Goal: Navigation & Orientation: Find specific page/section

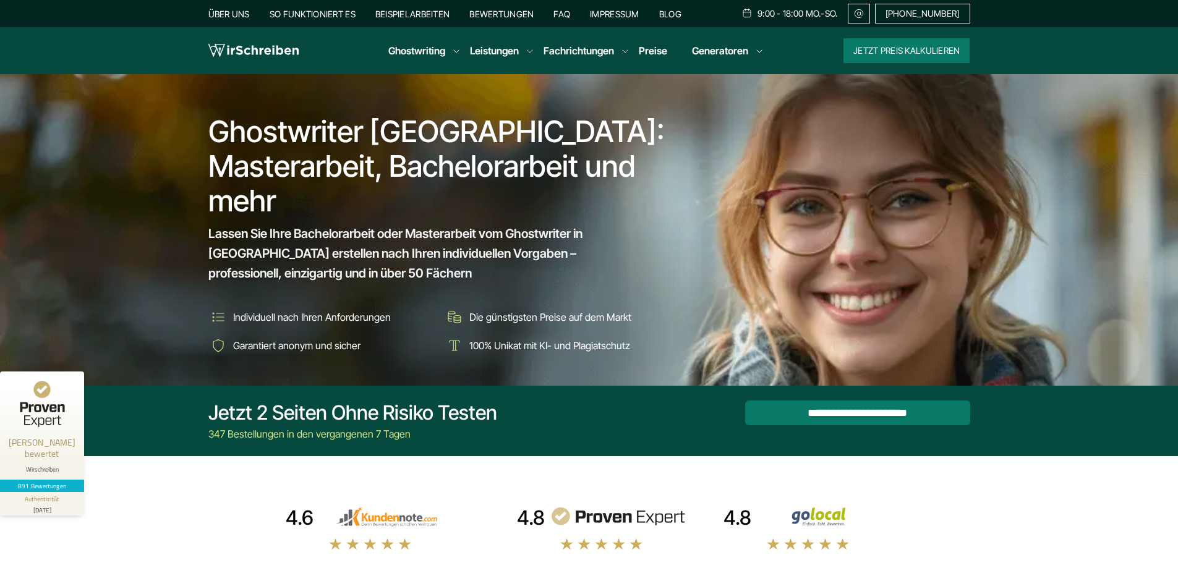
click at [228, 11] on link "Über uns" at bounding box center [228, 14] width 41 height 11
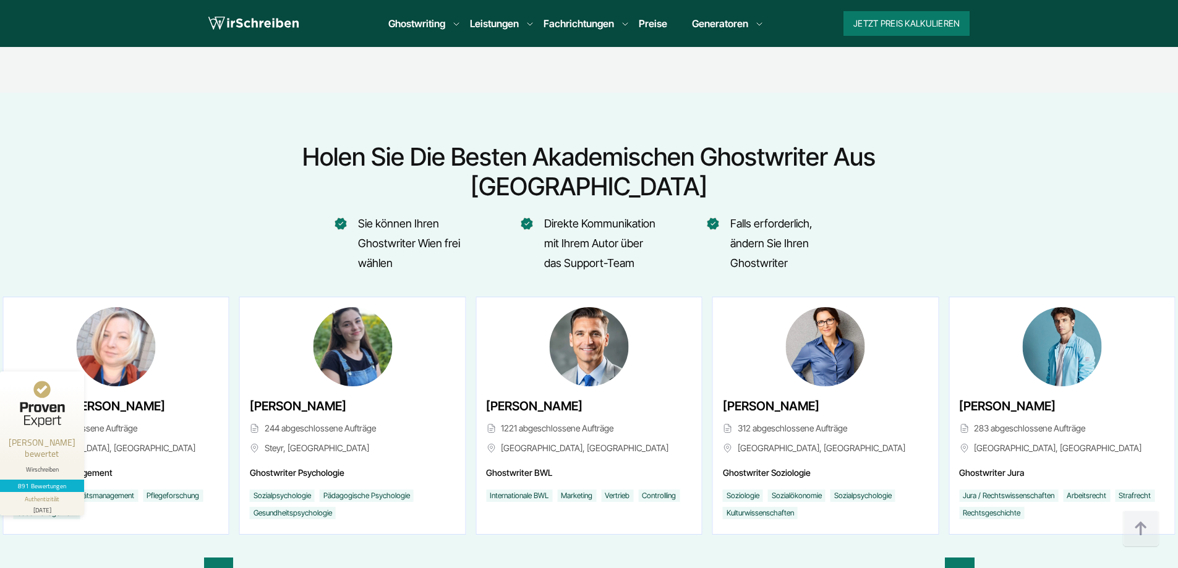
scroll to position [4650, 0]
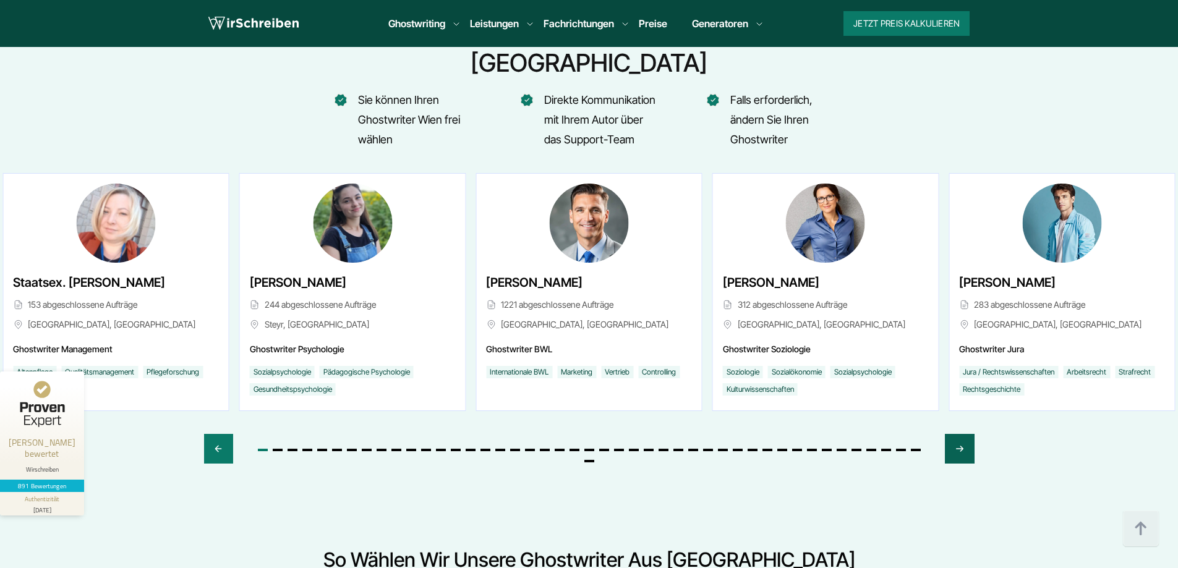
click at [958, 434] on icon "Next slide" at bounding box center [960, 449] width 10 height 30
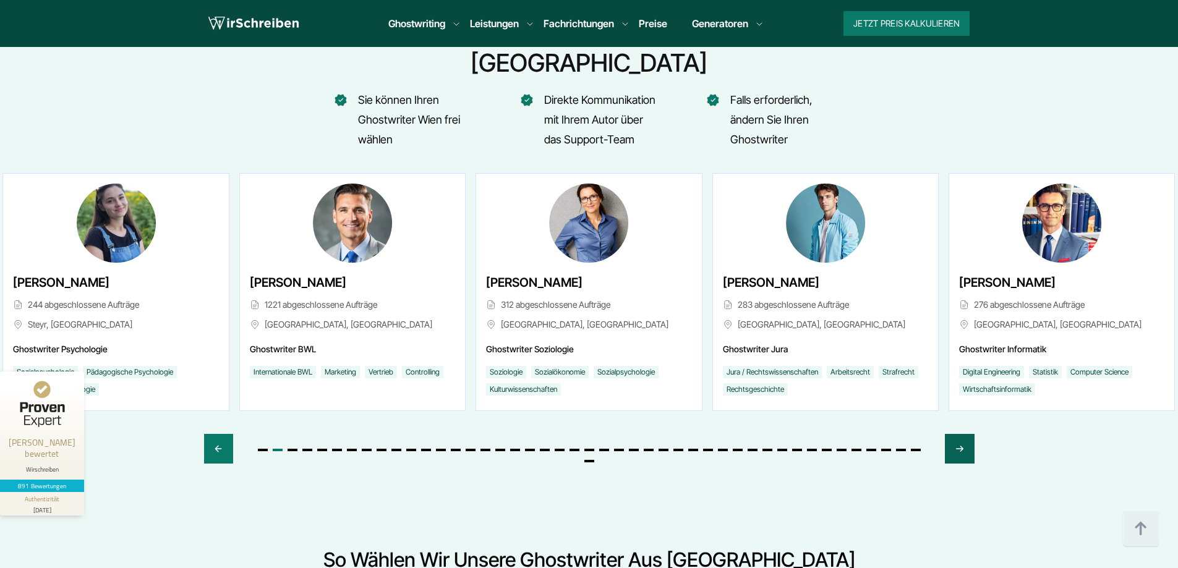
click at [958, 434] on icon "Next slide" at bounding box center [960, 449] width 10 height 30
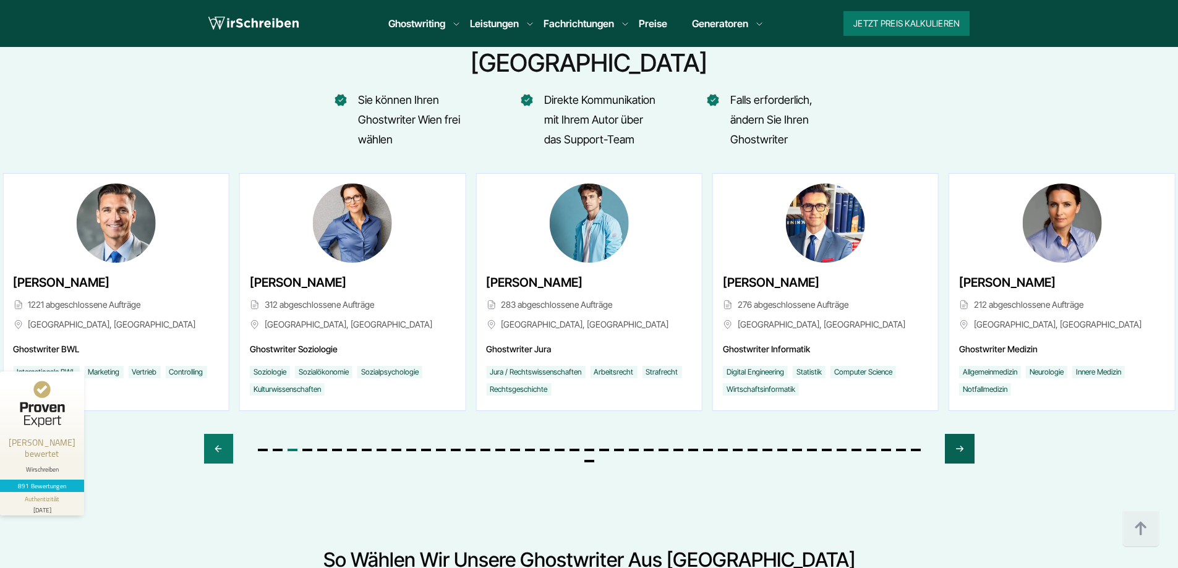
click at [958, 434] on icon "Next slide" at bounding box center [960, 449] width 10 height 30
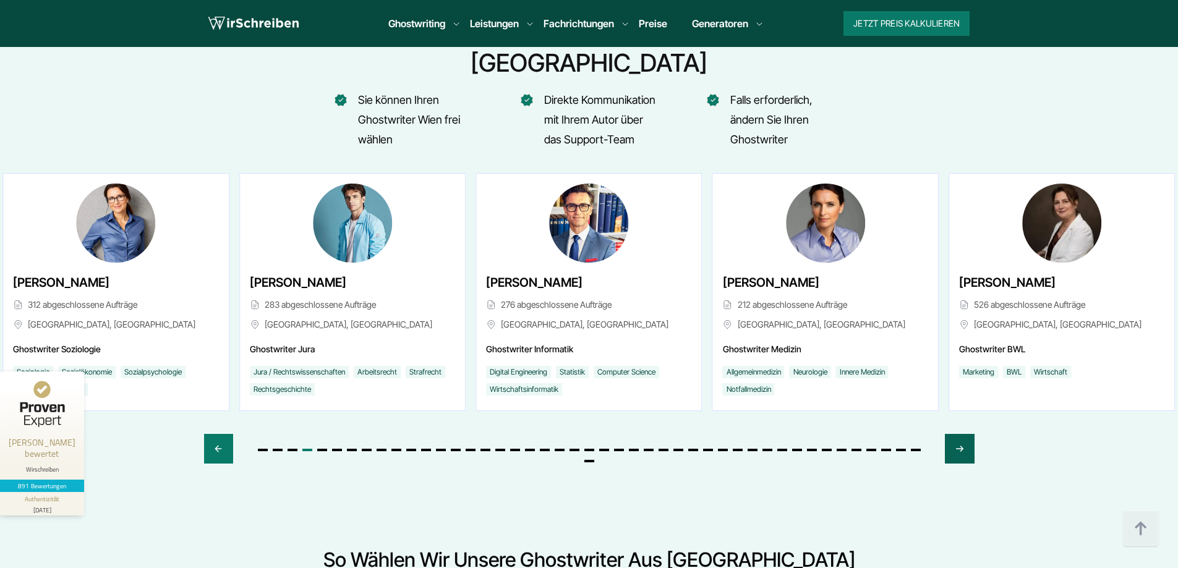
click at [958, 434] on icon "Next slide" at bounding box center [960, 449] width 10 height 30
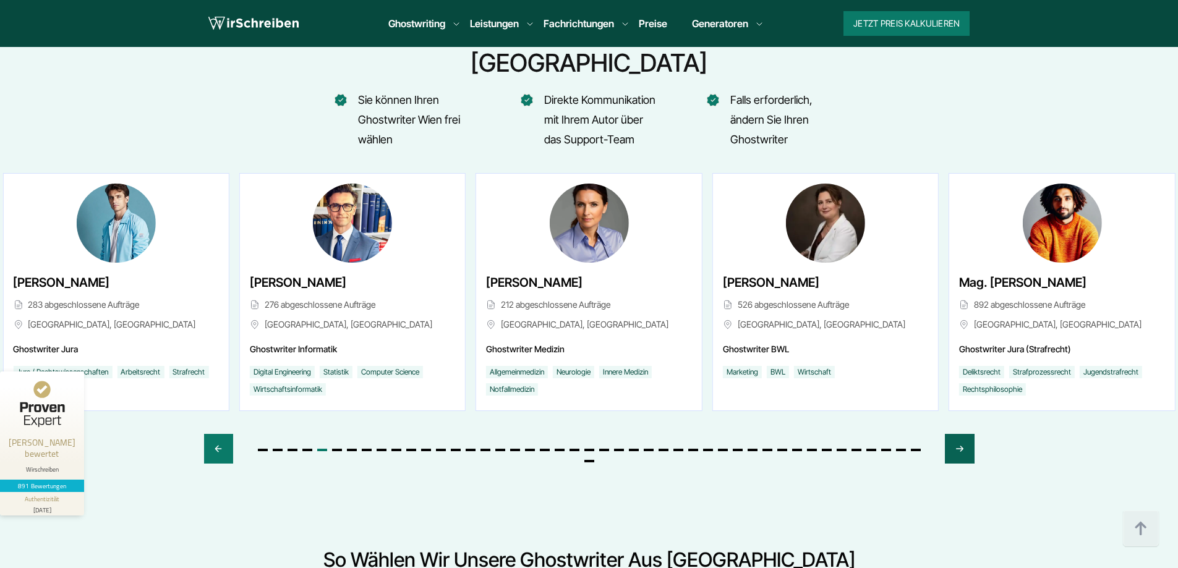
click at [958, 434] on icon "Next slide" at bounding box center [960, 449] width 10 height 30
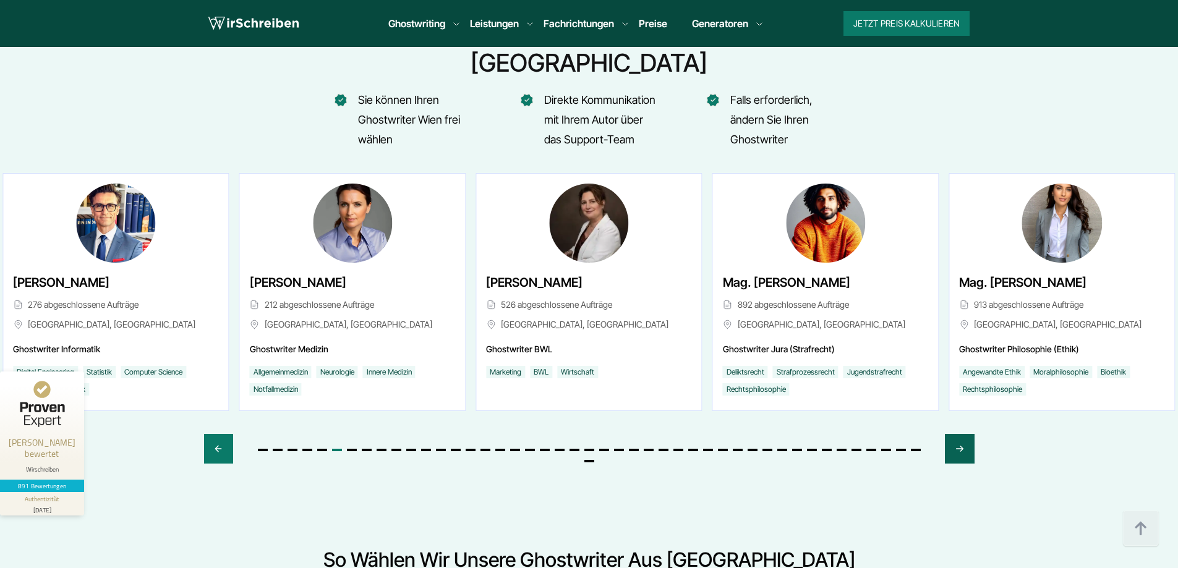
click at [958, 434] on icon "Next slide" at bounding box center [960, 449] width 10 height 30
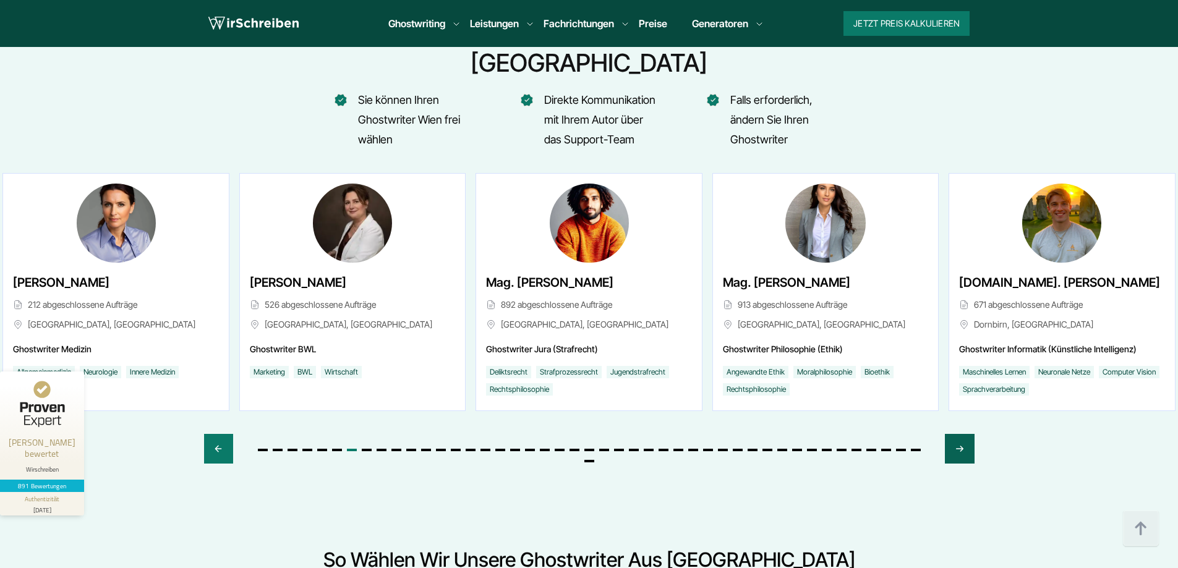
click at [958, 434] on icon "Next slide" at bounding box center [960, 449] width 10 height 30
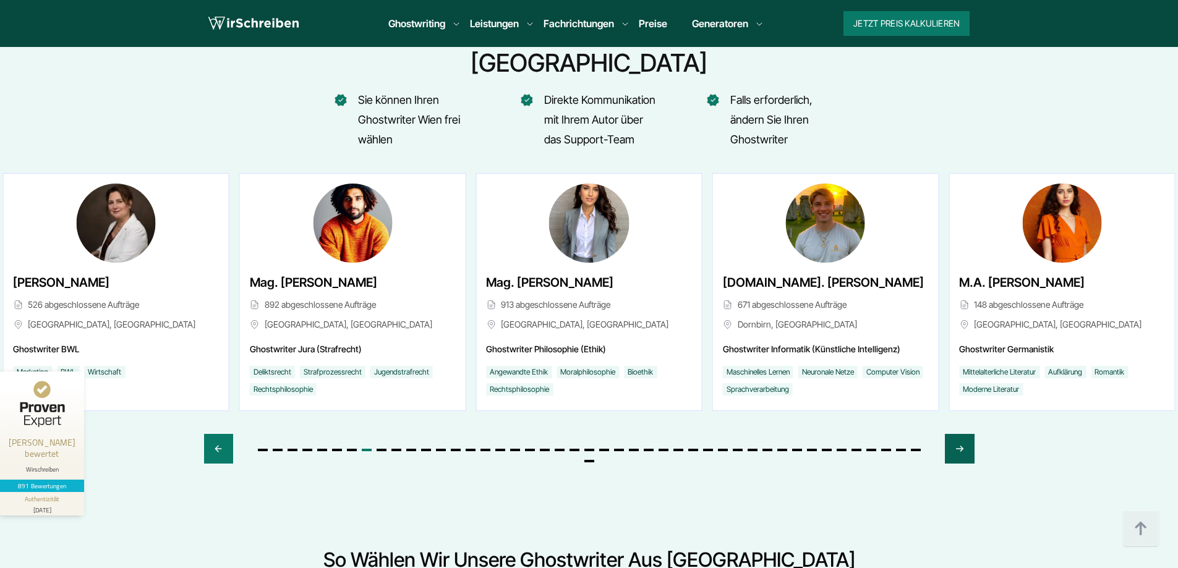
click at [958, 434] on icon "Next slide" at bounding box center [960, 449] width 10 height 30
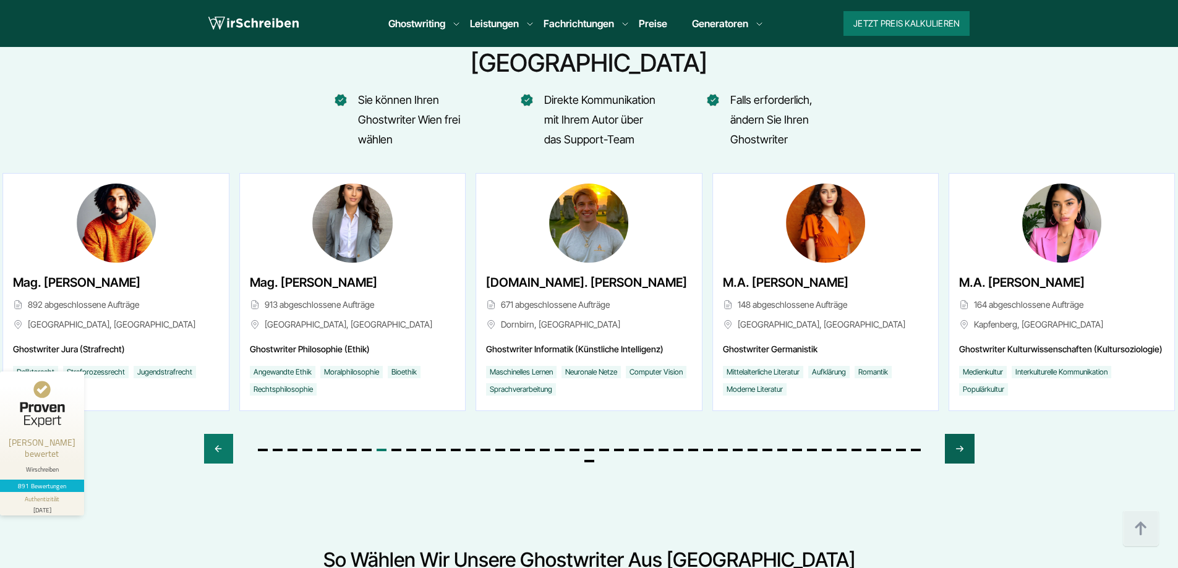
click at [958, 434] on icon "Next slide" at bounding box center [960, 449] width 10 height 30
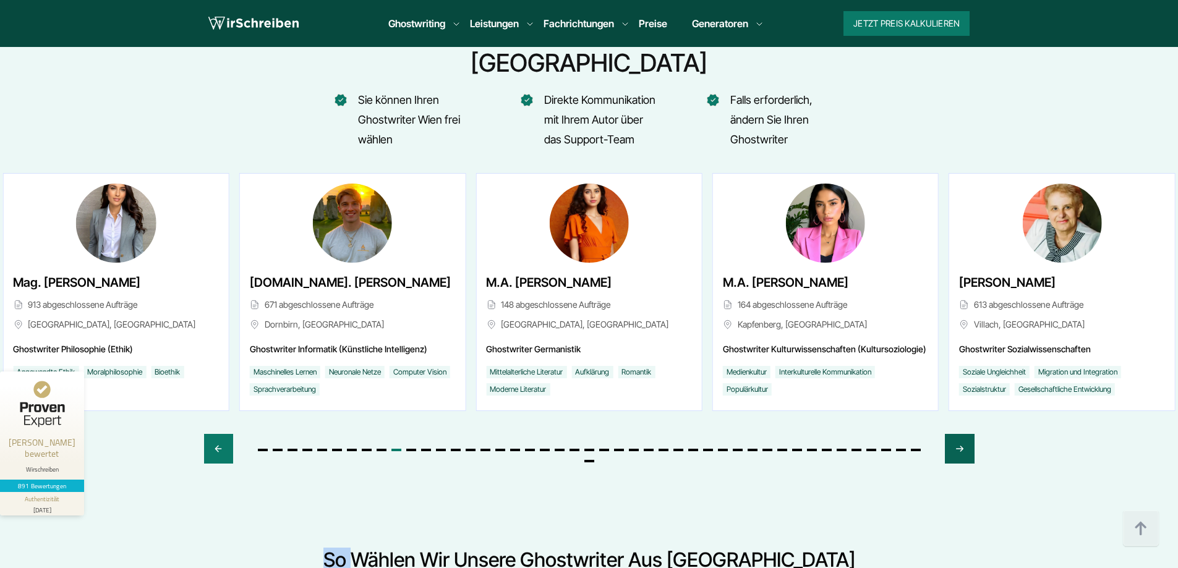
click at [958, 434] on icon "Next slide" at bounding box center [960, 449] width 10 height 30
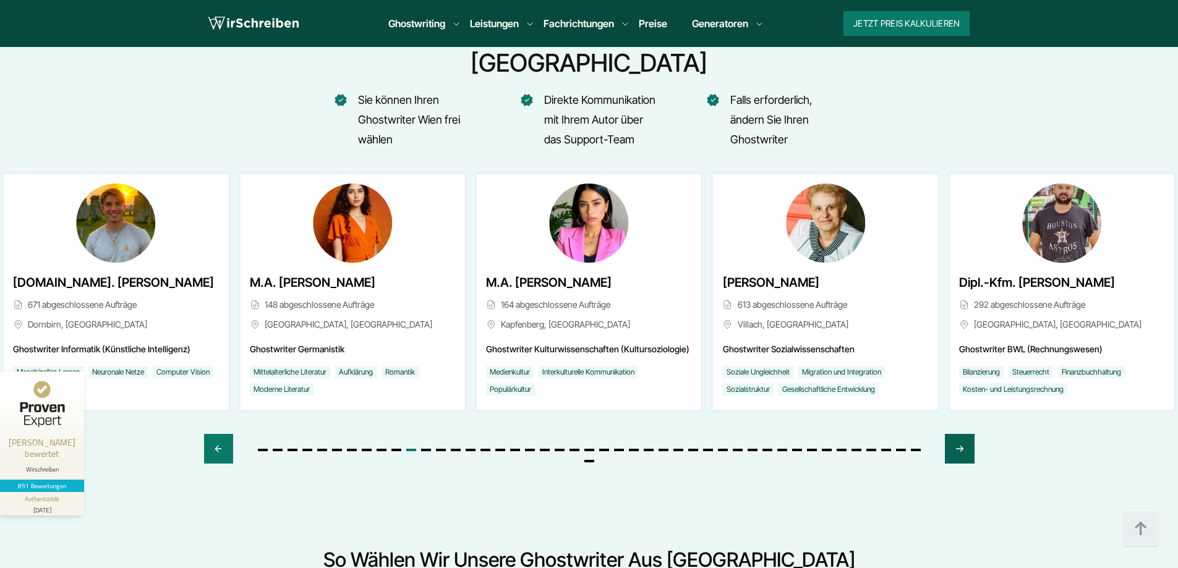
click at [958, 434] on icon "Next slide" at bounding box center [960, 449] width 10 height 30
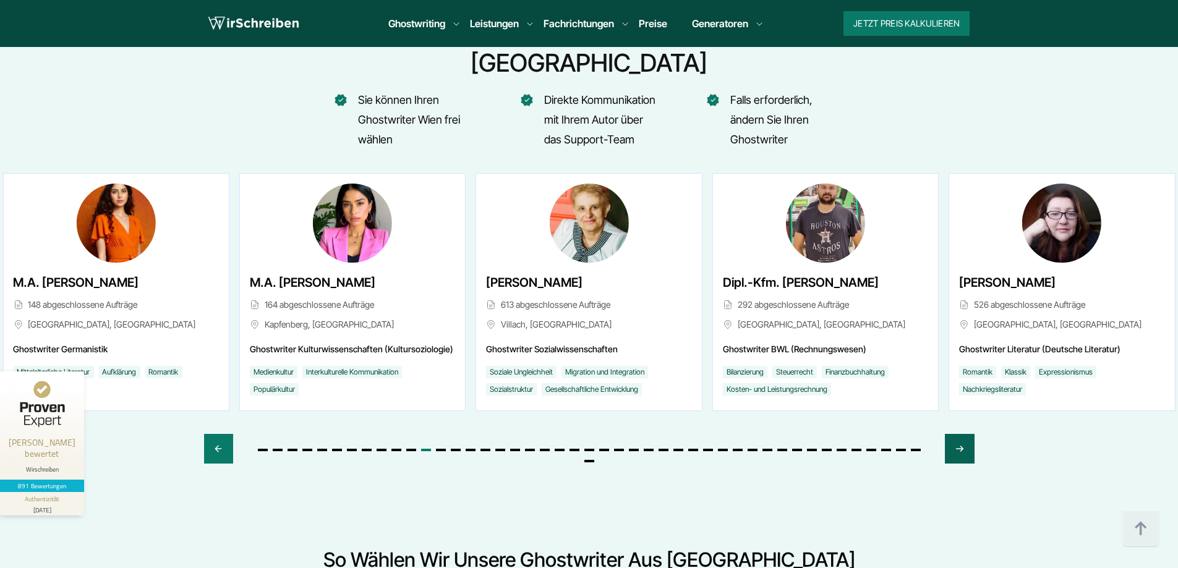
click at [958, 434] on icon "Next slide" at bounding box center [960, 449] width 10 height 30
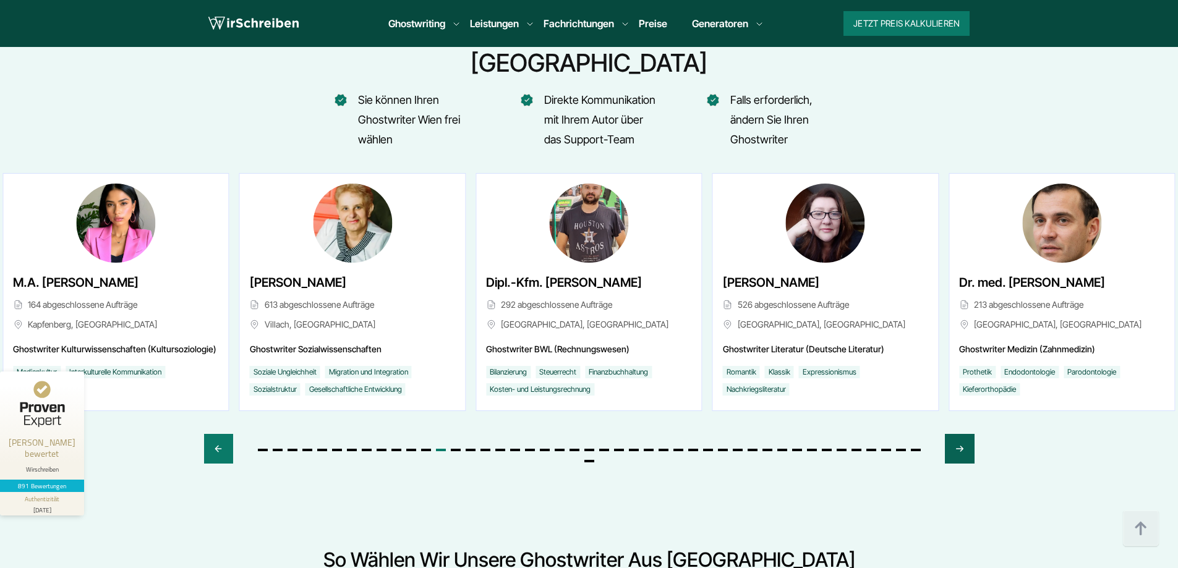
click at [958, 434] on icon "Next slide" at bounding box center [960, 449] width 10 height 30
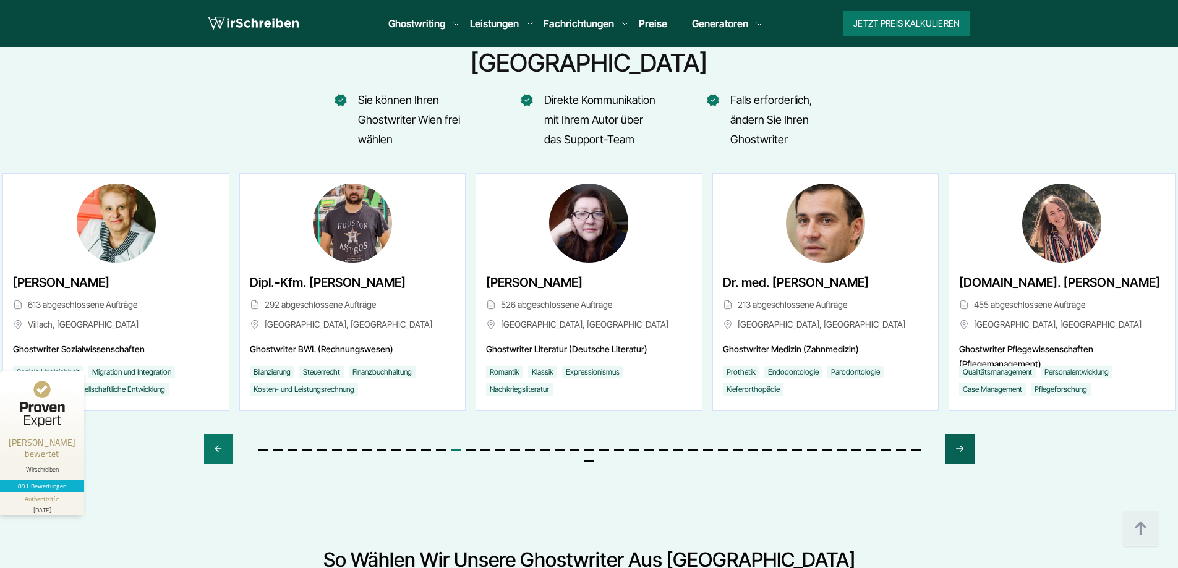
click at [958, 434] on icon "Next slide" at bounding box center [960, 449] width 10 height 30
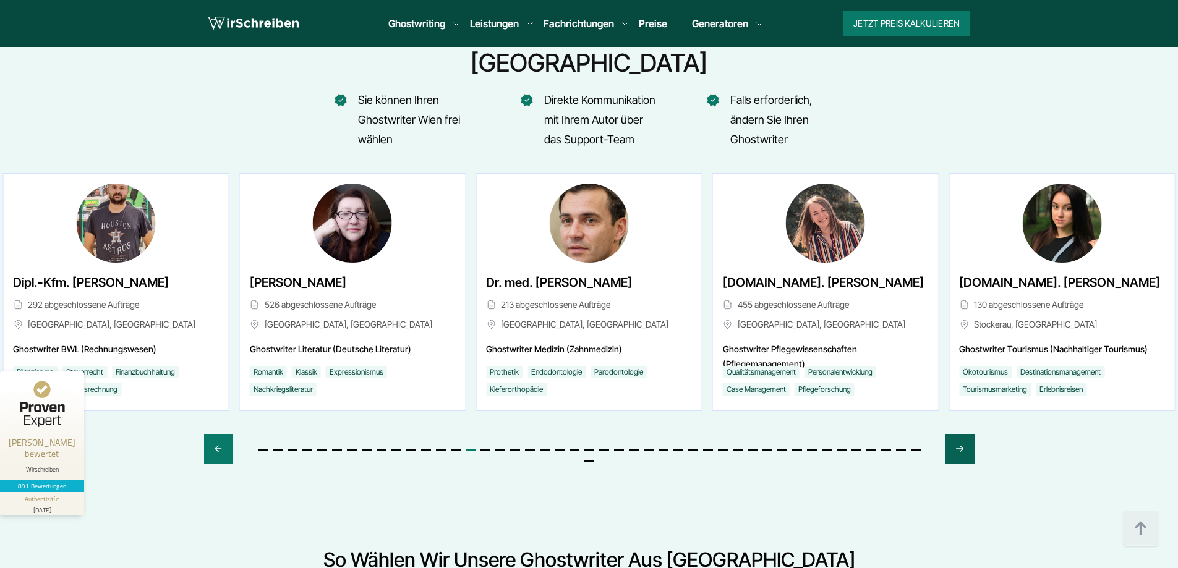
click at [958, 434] on icon "Next slide" at bounding box center [960, 449] width 10 height 30
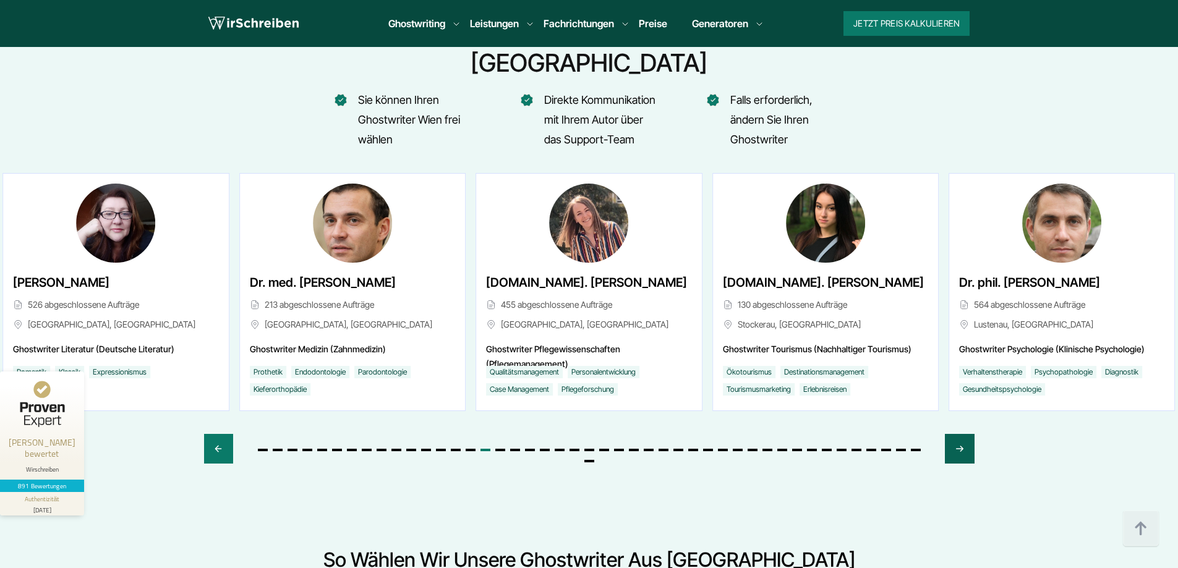
click at [958, 434] on icon "Next slide" at bounding box center [960, 449] width 10 height 30
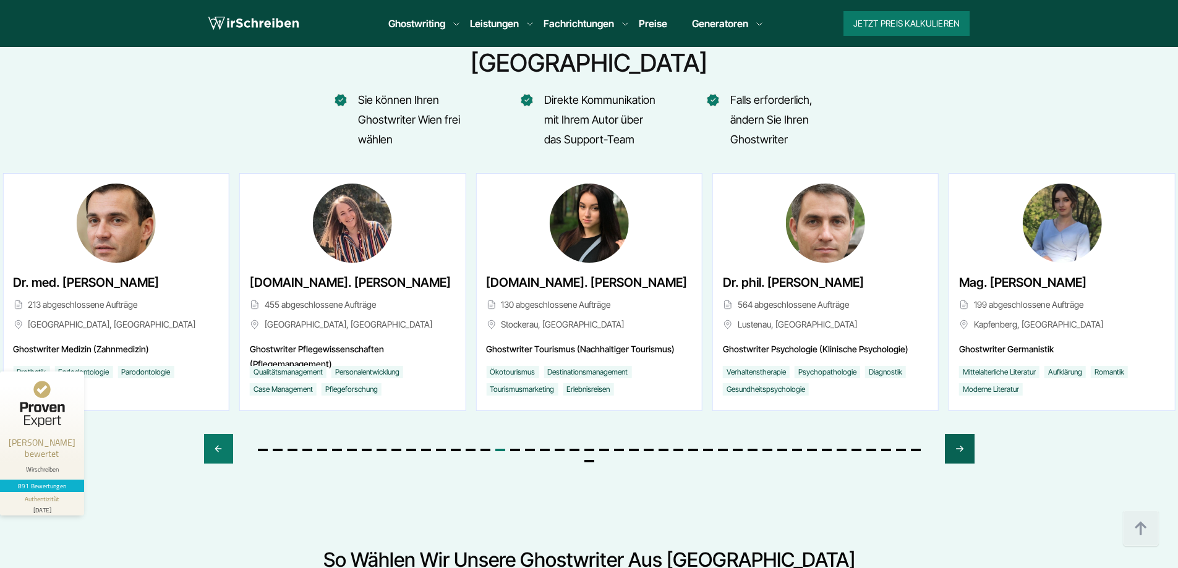
click at [957, 434] on icon "Next slide" at bounding box center [960, 449] width 10 height 30
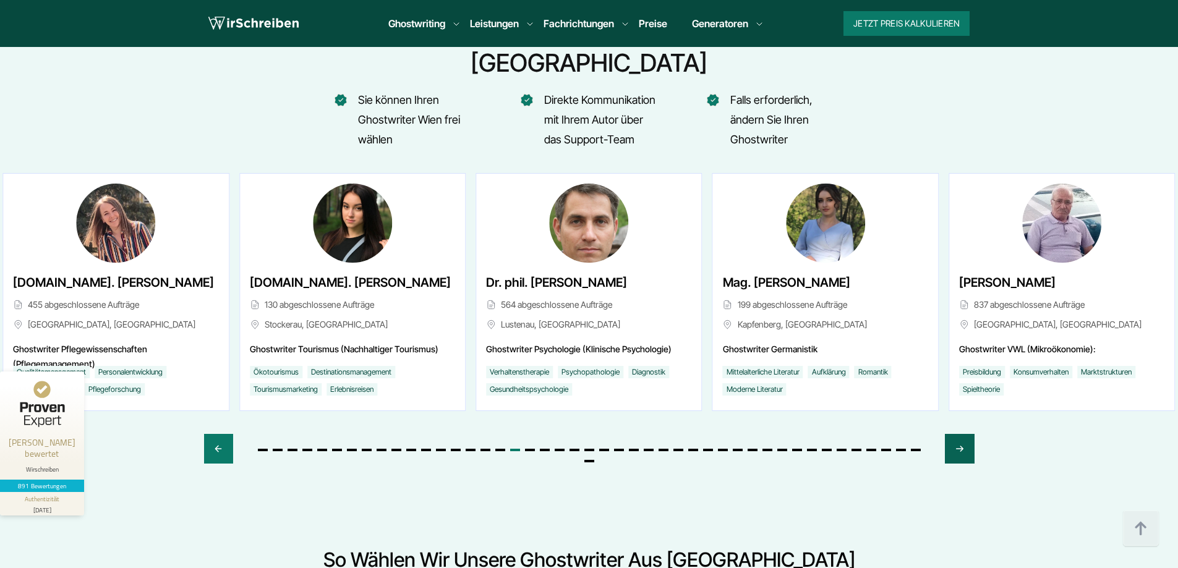
click at [957, 434] on icon "Next slide" at bounding box center [960, 449] width 10 height 30
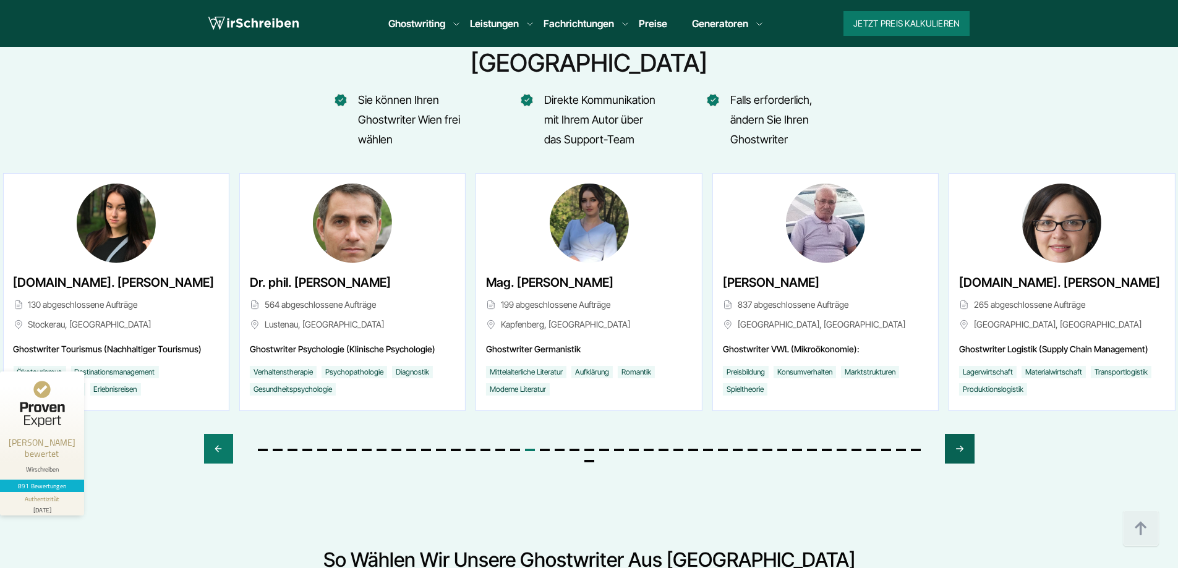
click at [956, 434] on icon "Next slide" at bounding box center [960, 449] width 10 height 30
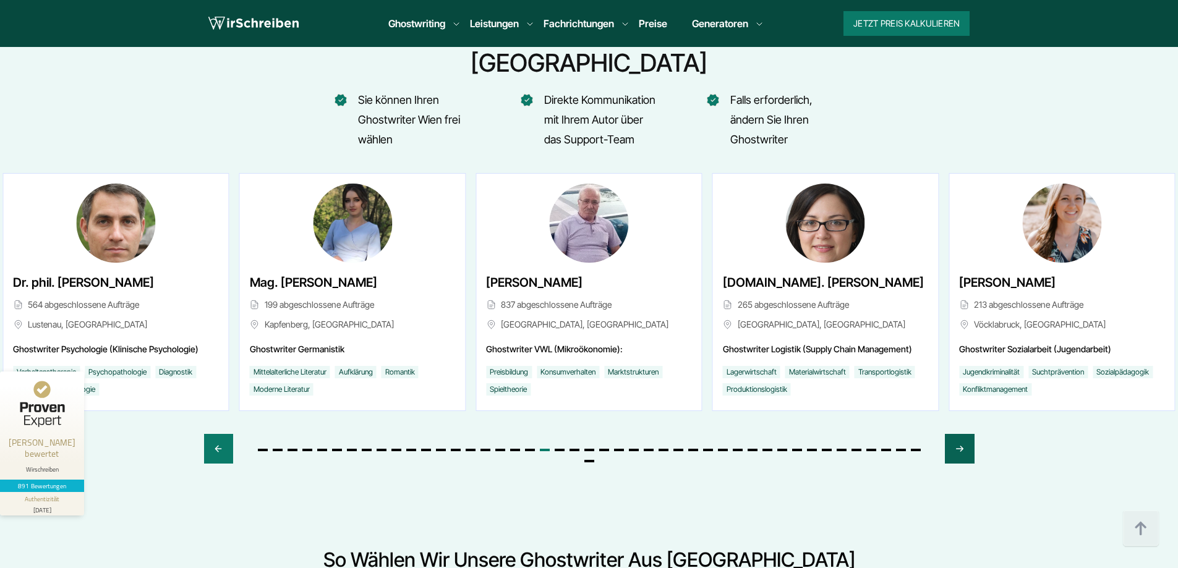
click at [956, 434] on icon "Next slide" at bounding box center [960, 449] width 10 height 30
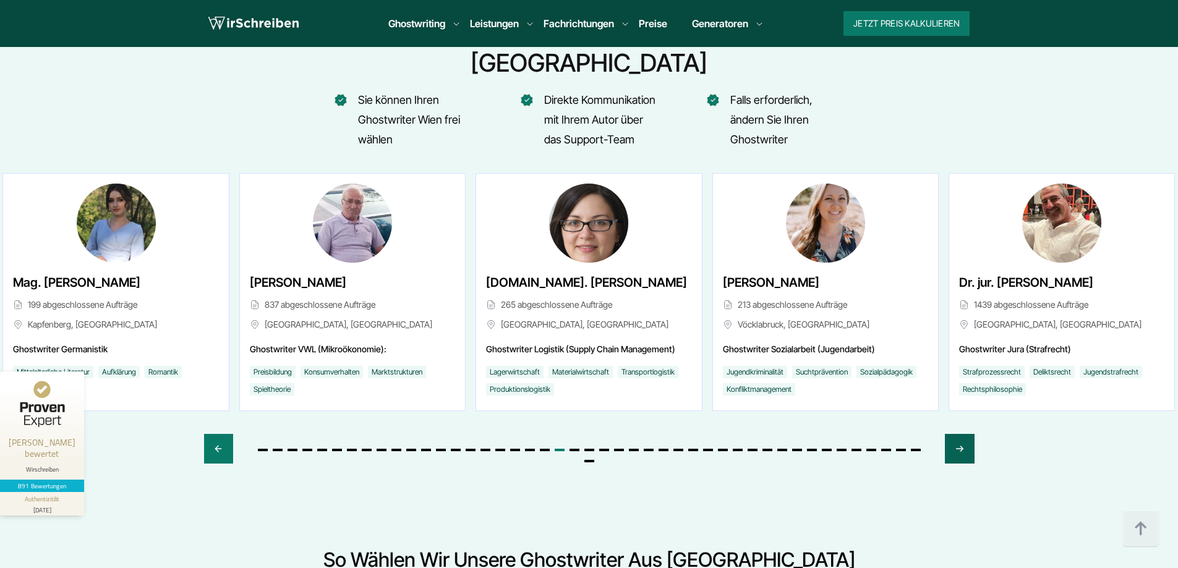
click at [956, 434] on icon "Next slide" at bounding box center [960, 449] width 10 height 30
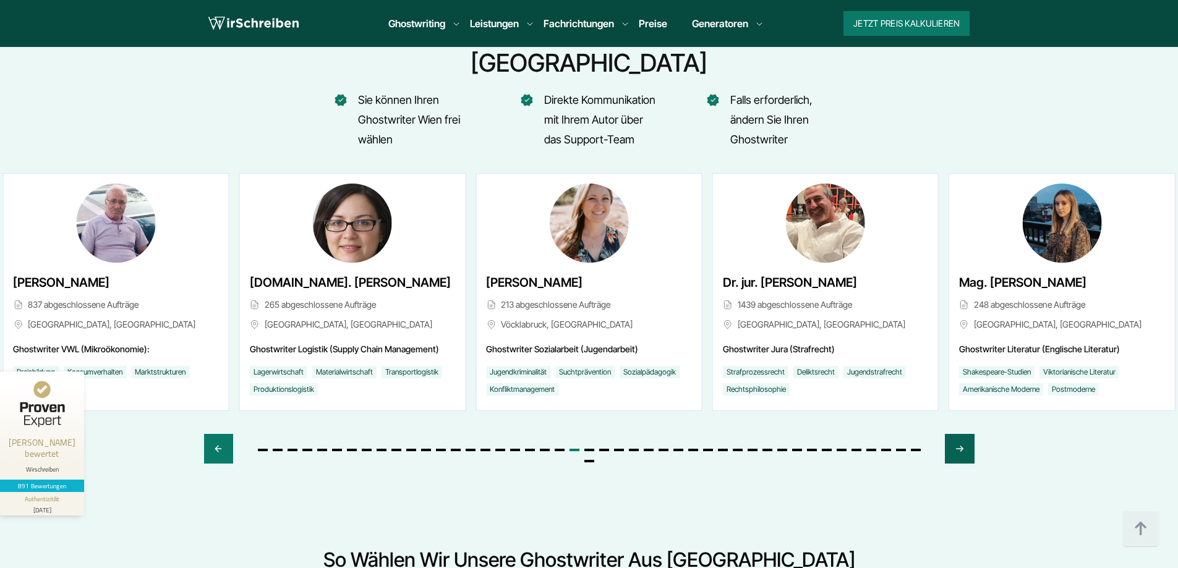
scroll to position [4674, 0]
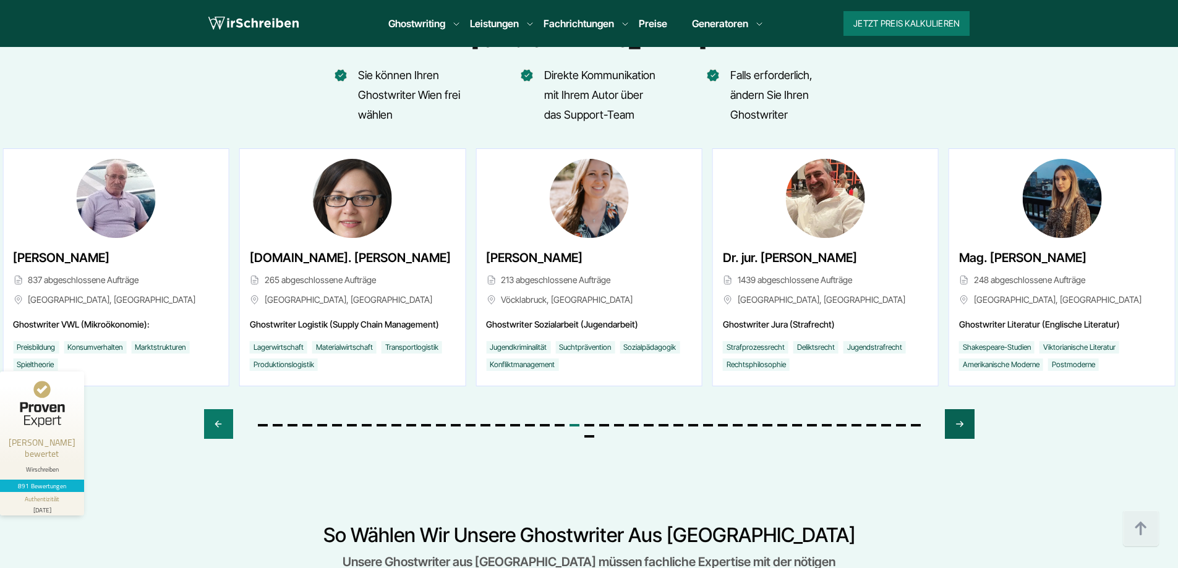
click at [964, 409] on icon "Next slide" at bounding box center [960, 424] width 10 height 30
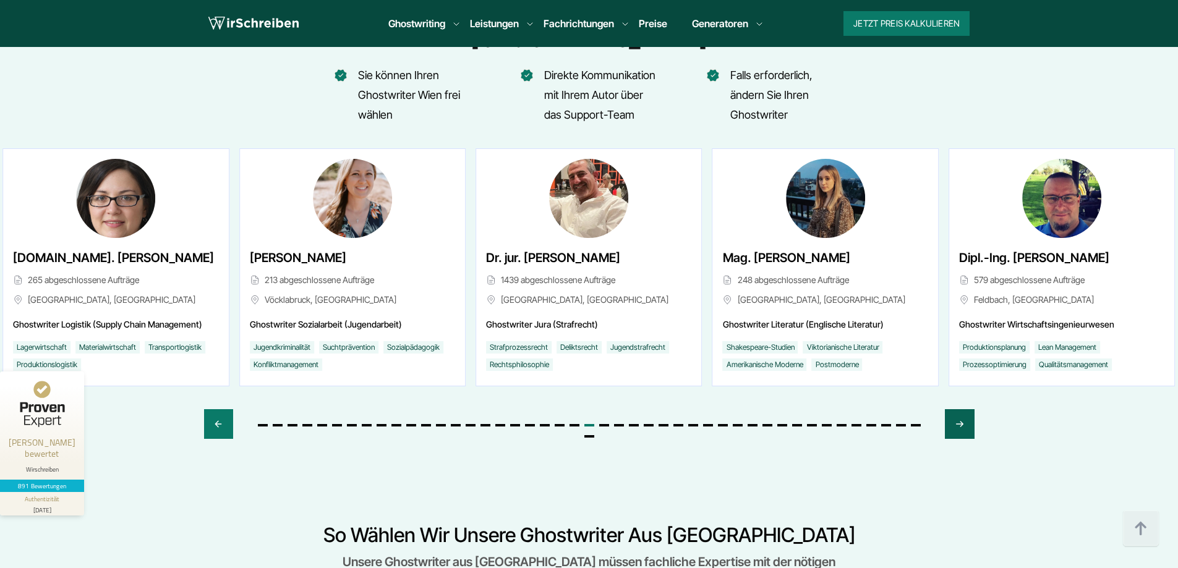
click at [964, 409] on div "Next slide" at bounding box center [959, 424] width 29 height 30
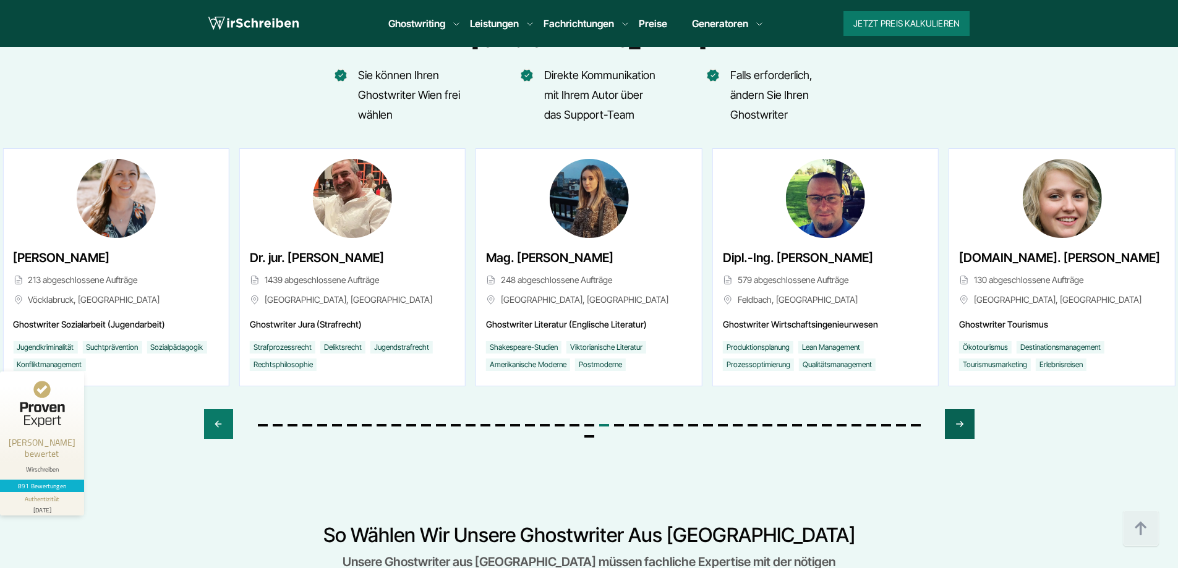
click at [964, 409] on div "Next slide" at bounding box center [959, 424] width 29 height 30
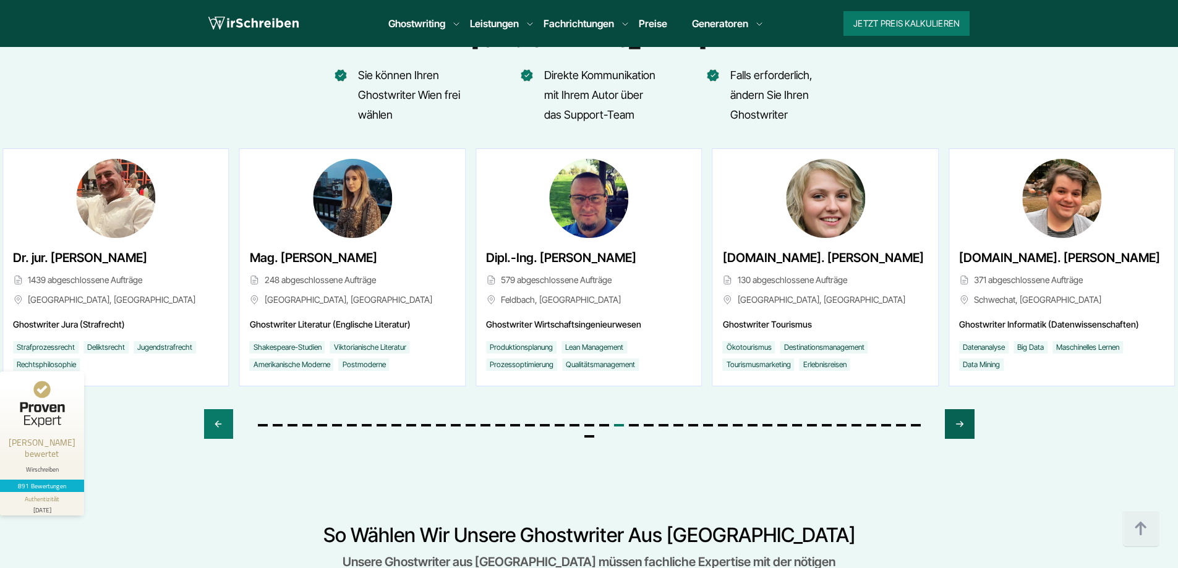
click at [964, 409] on div "Next slide" at bounding box center [959, 424] width 29 height 30
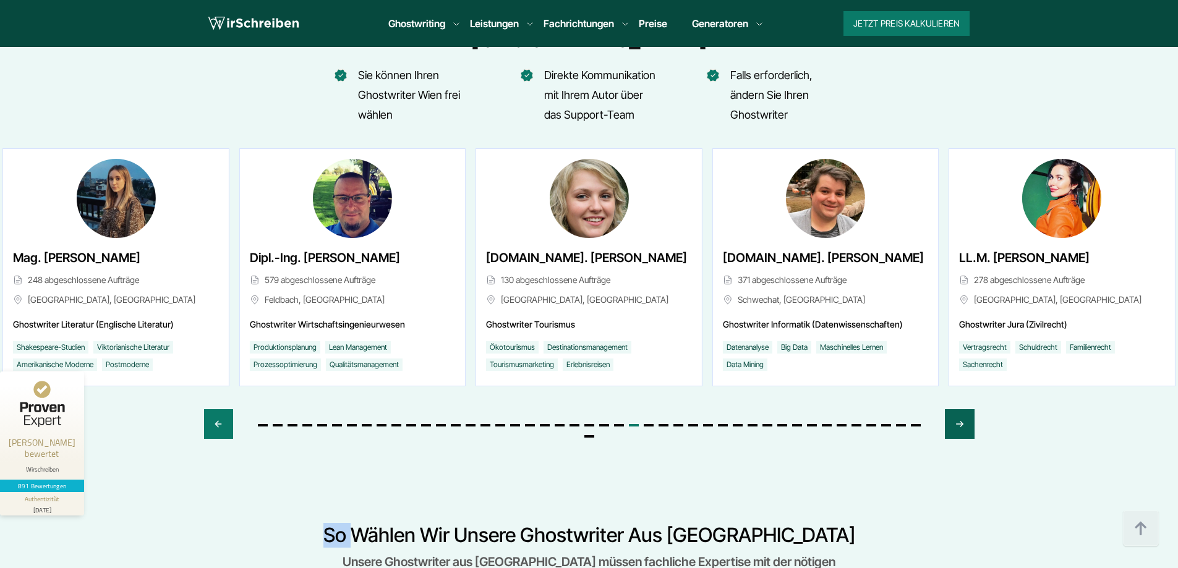
click at [964, 409] on div "Next slide" at bounding box center [959, 424] width 29 height 30
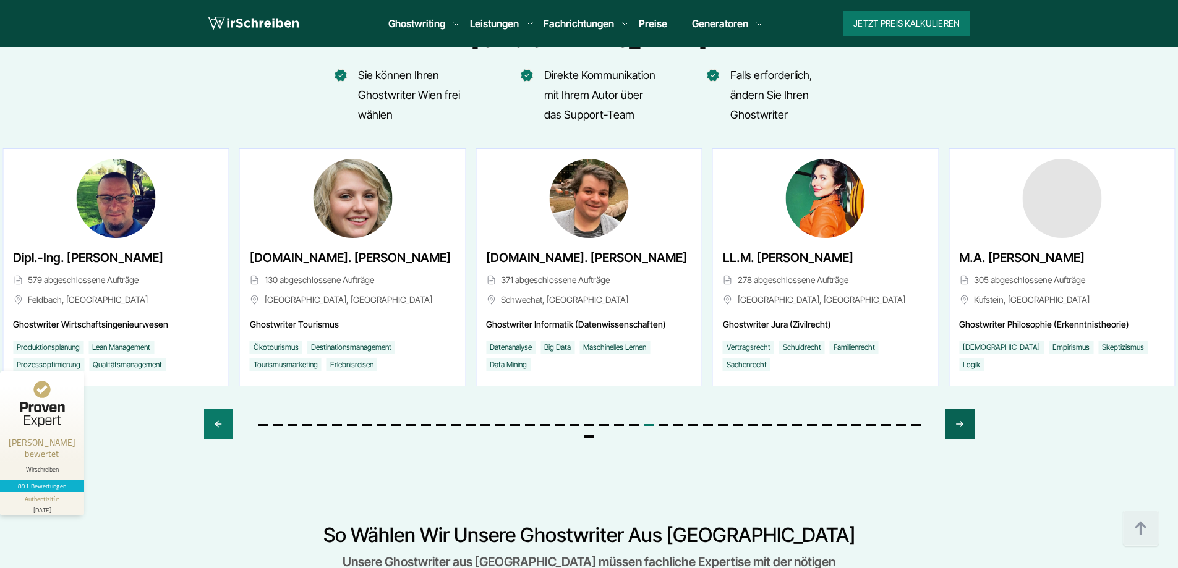
click at [964, 409] on div "Next slide" at bounding box center [959, 424] width 29 height 30
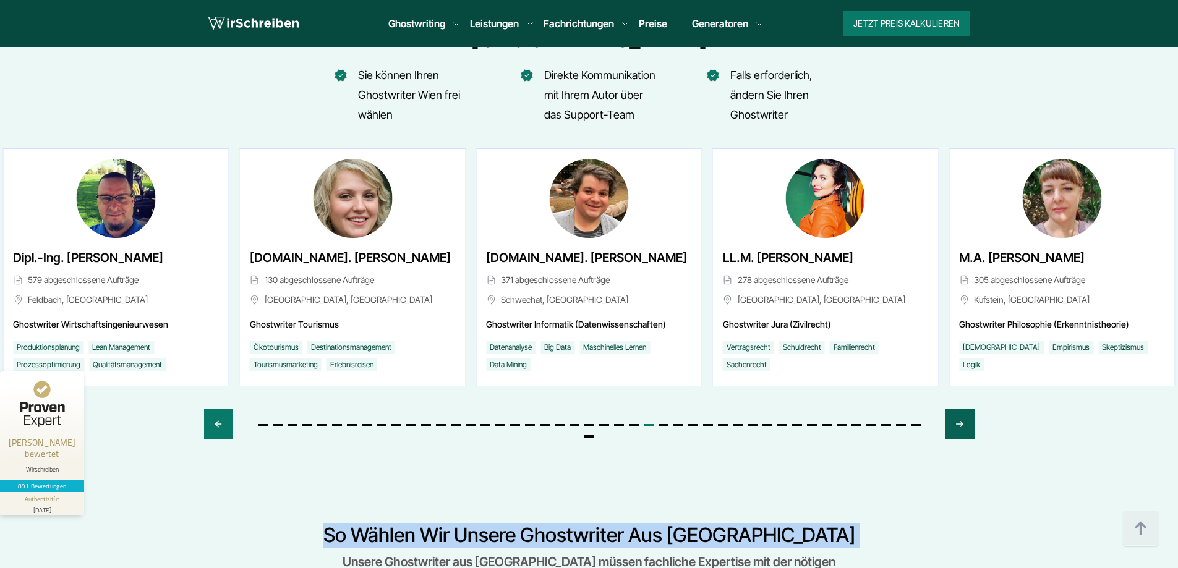
click at [964, 409] on div "Next slide" at bounding box center [959, 424] width 29 height 30
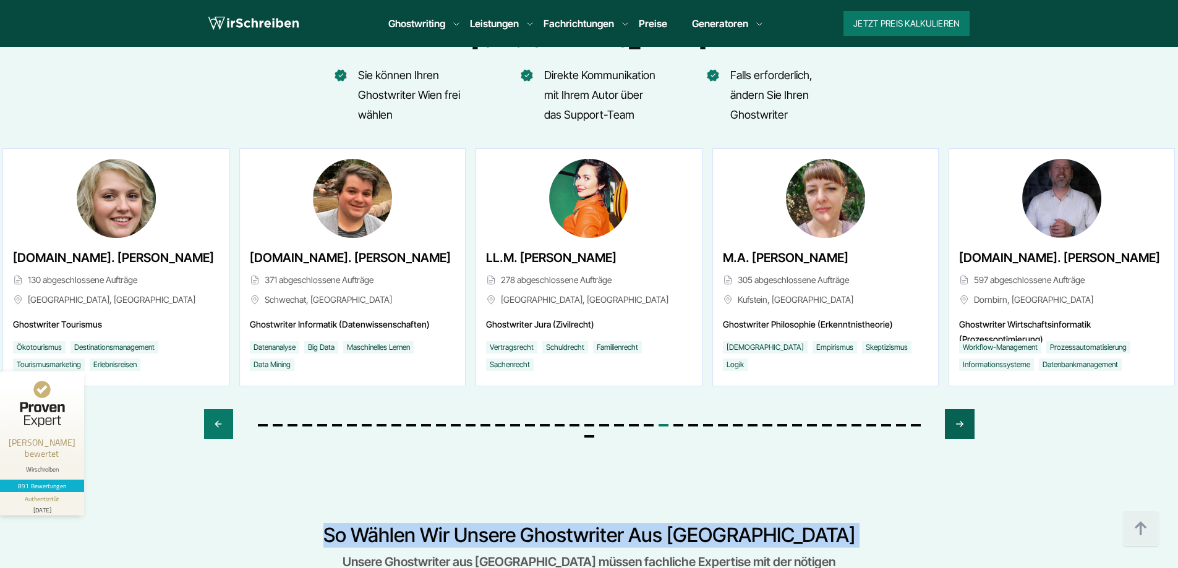
click at [964, 409] on div "Next slide" at bounding box center [959, 424] width 29 height 30
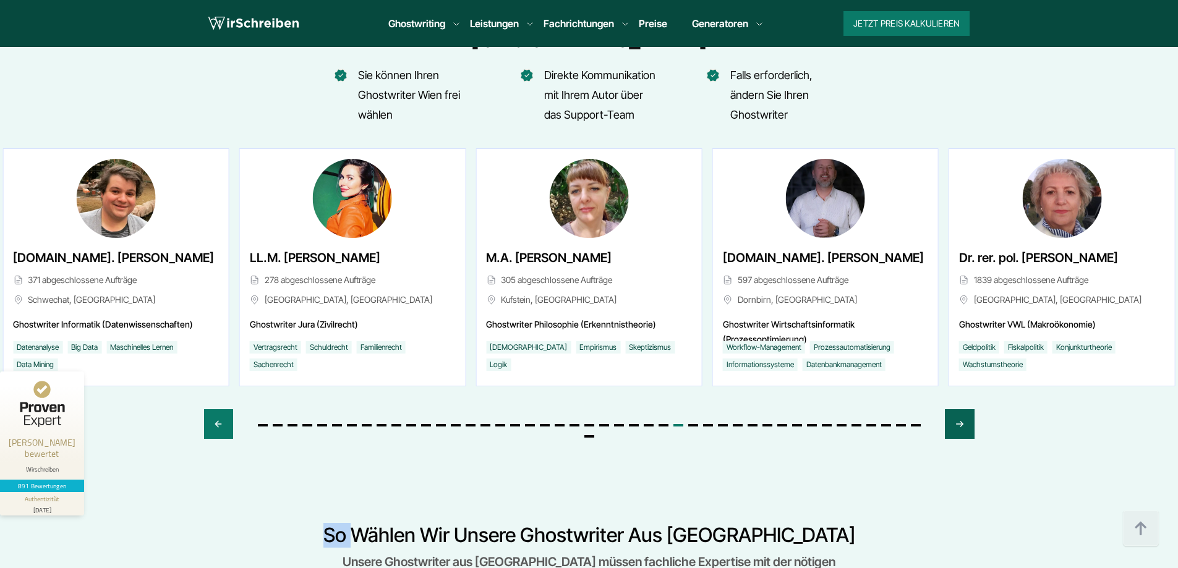
click at [964, 409] on div "Next slide" at bounding box center [959, 424] width 29 height 30
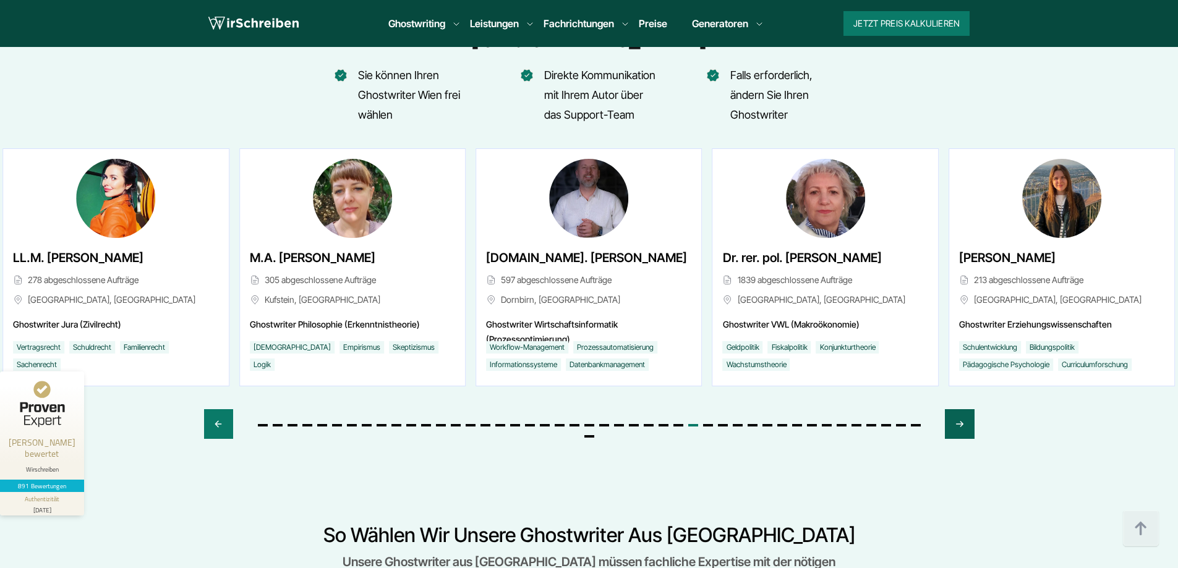
click at [964, 409] on div "Next slide" at bounding box center [959, 424] width 29 height 30
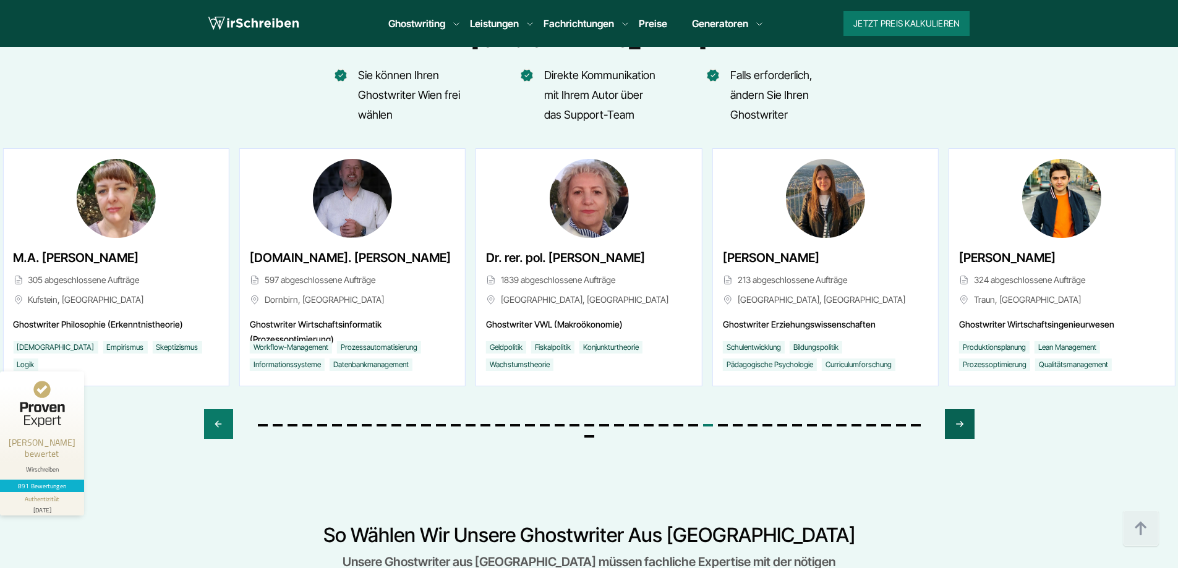
click at [964, 409] on div "Next slide" at bounding box center [959, 424] width 29 height 30
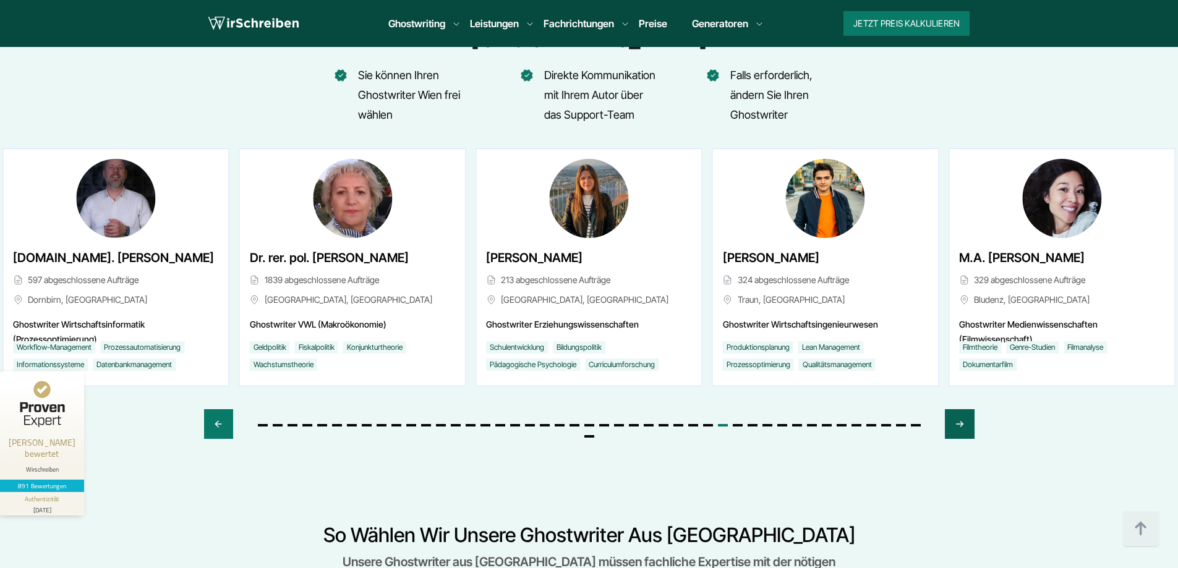
click at [964, 409] on div "Next slide" at bounding box center [959, 424] width 29 height 30
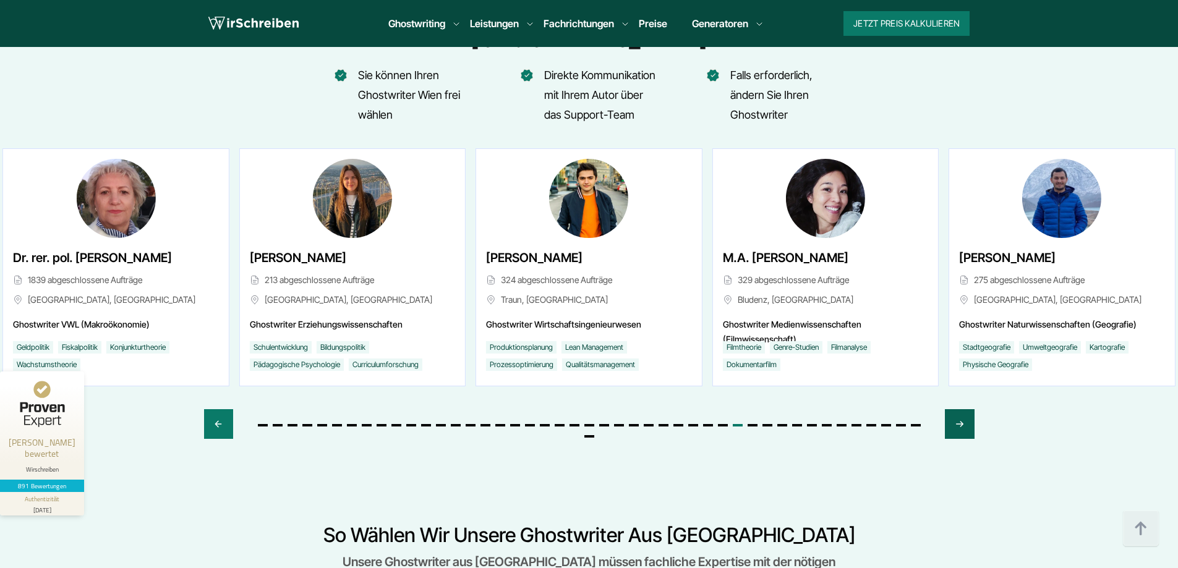
click at [964, 409] on div "Next slide" at bounding box center [959, 424] width 29 height 30
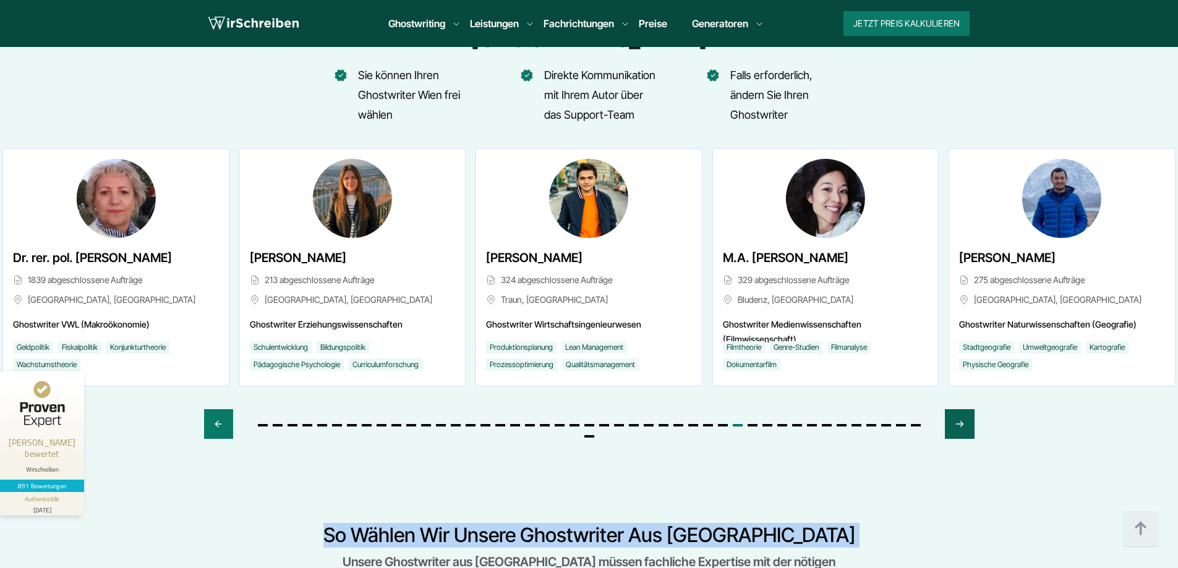
click at [964, 409] on div "Next slide" at bounding box center [959, 424] width 29 height 30
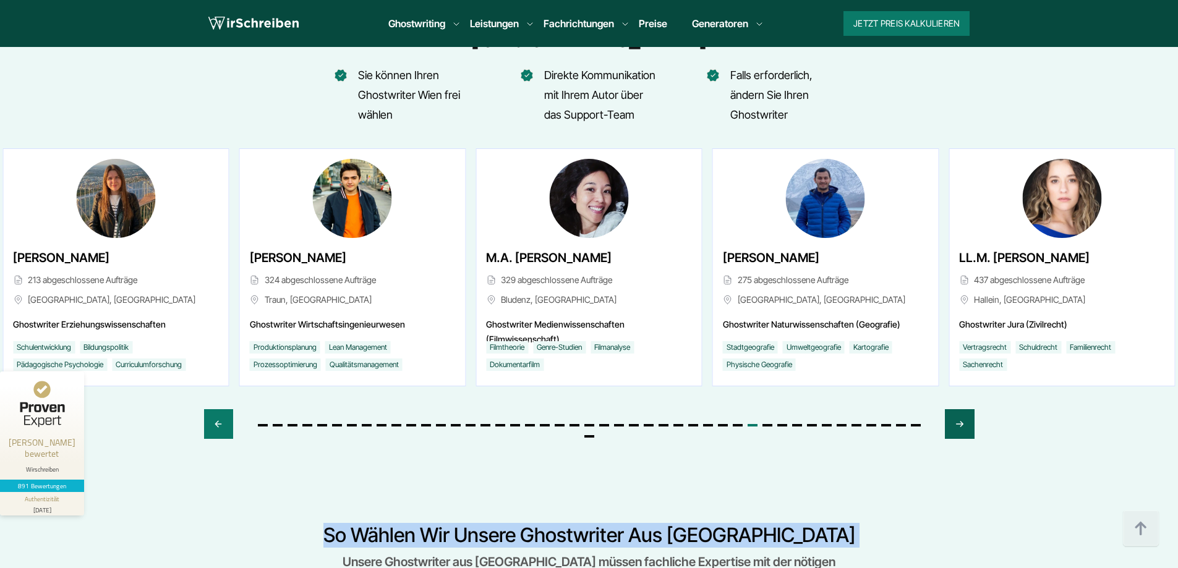
click at [964, 409] on div "Next slide" at bounding box center [959, 424] width 29 height 30
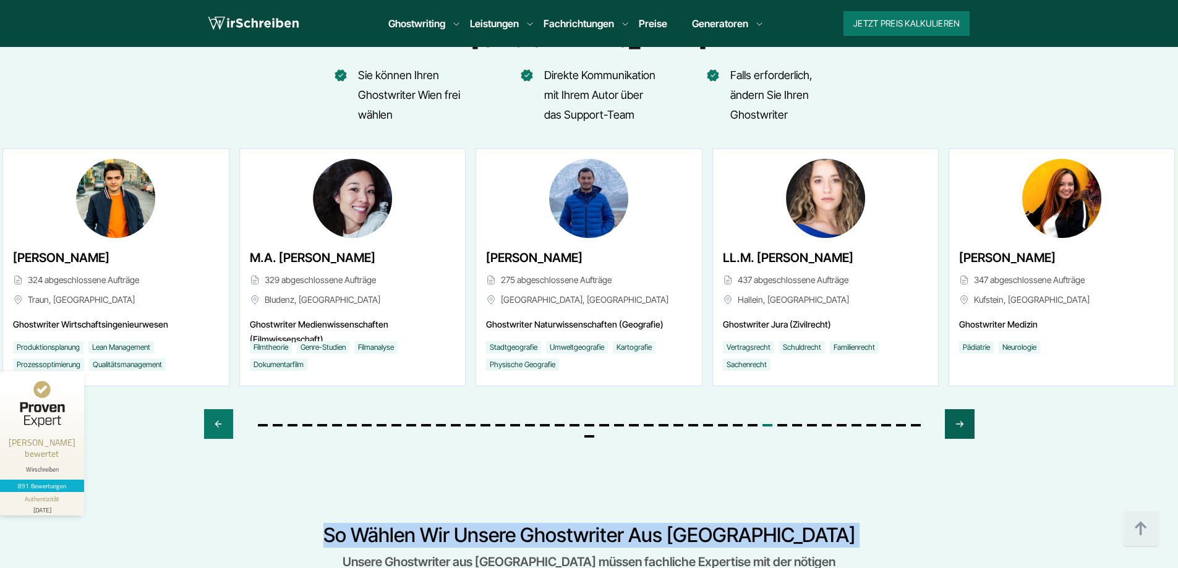
click at [964, 409] on div "Next slide" at bounding box center [959, 424] width 29 height 30
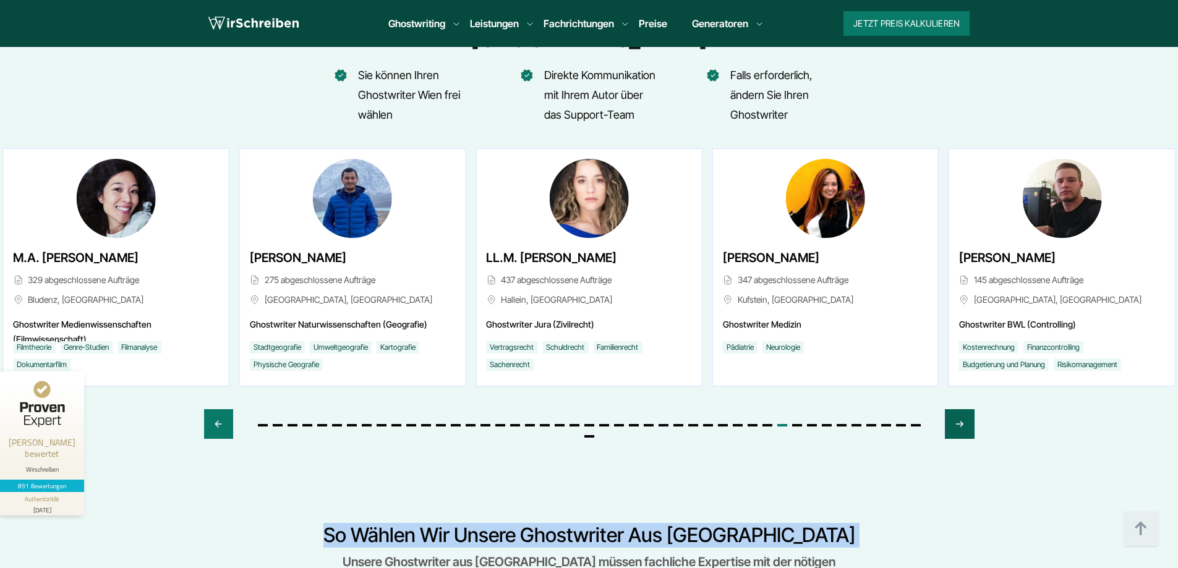
click at [964, 409] on div "Next slide" at bounding box center [959, 424] width 29 height 30
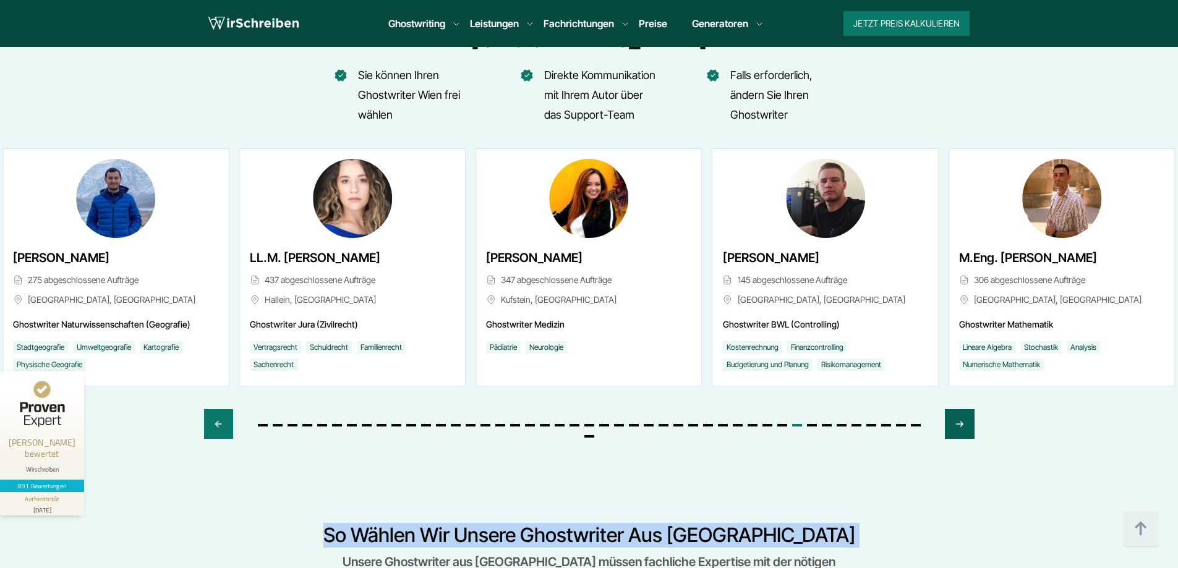
click at [964, 409] on div "Next slide" at bounding box center [959, 424] width 29 height 30
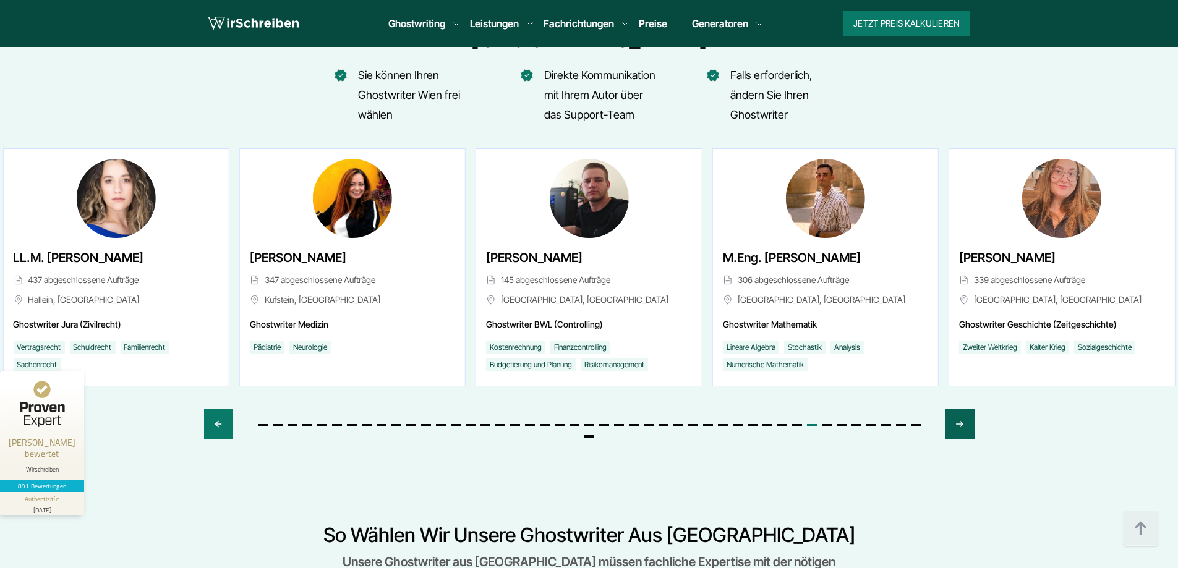
click at [964, 409] on div "Next slide" at bounding box center [959, 424] width 29 height 30
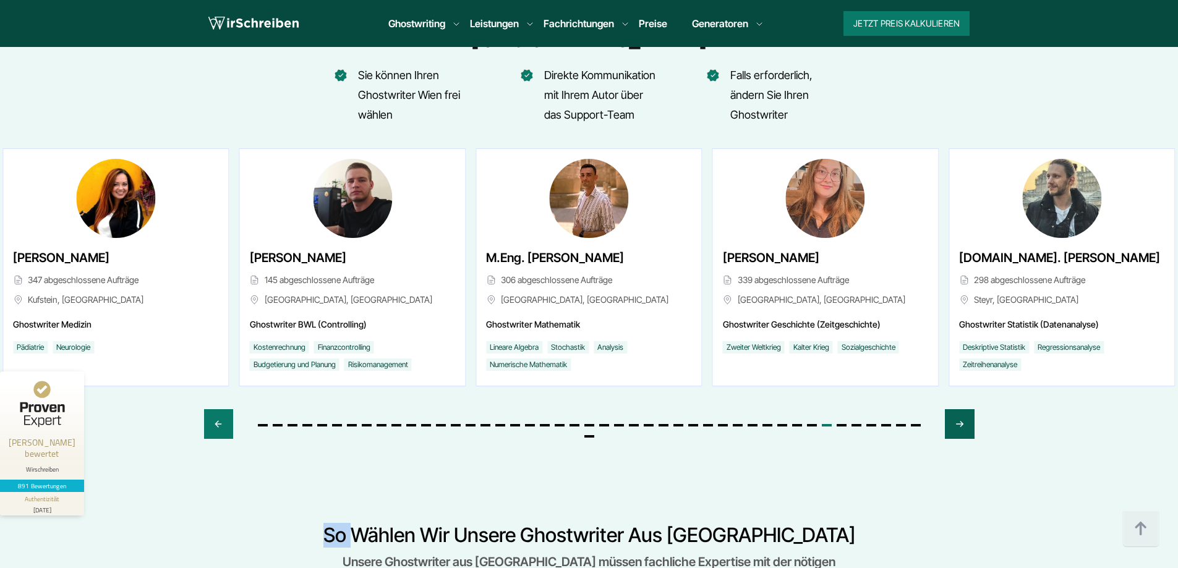
click at [964, 409] on div "Next slide" at bounding box center [959, 424] width 29 height 30
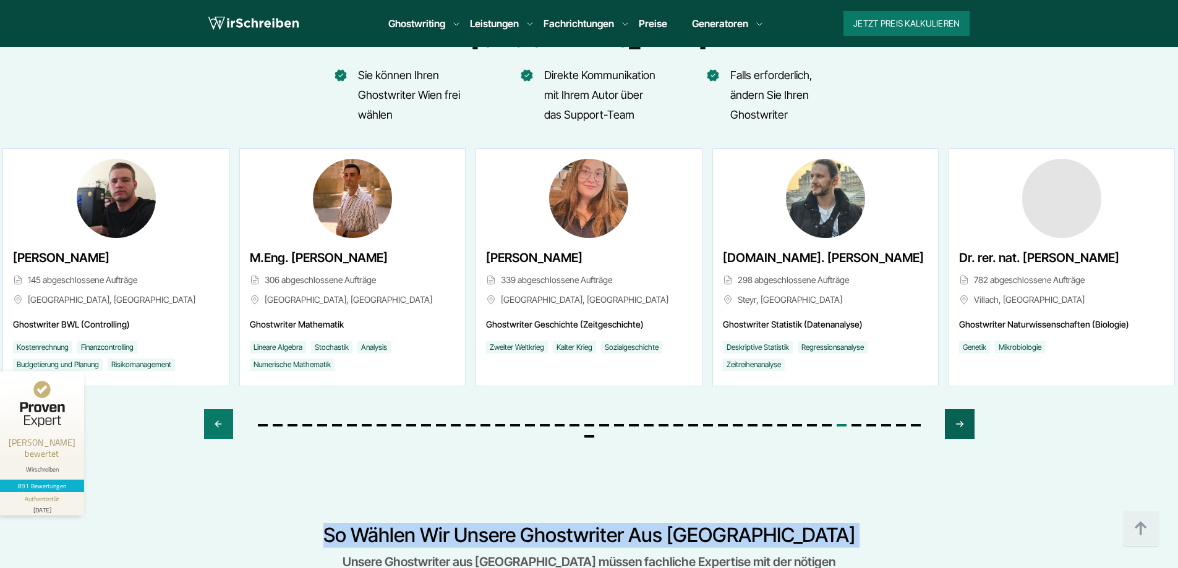
click at [964, 409] on div "Next slide" at bounding box center [959, 424] width 29 height 30
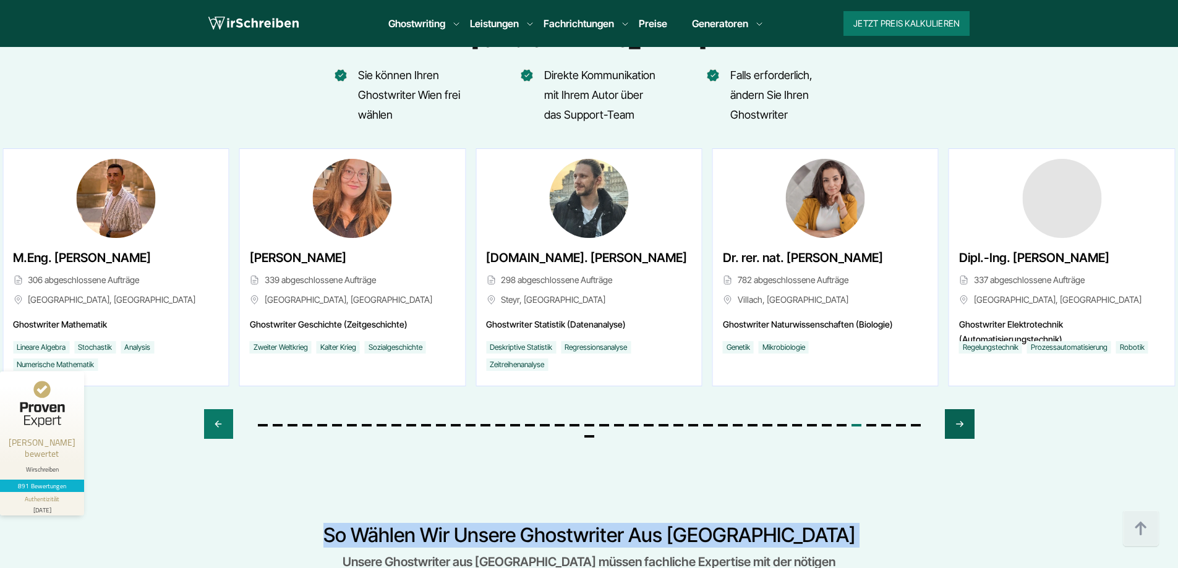
click at [964, 409] on div "Next slide" at bounding box center [959, 424] width 29 height 30
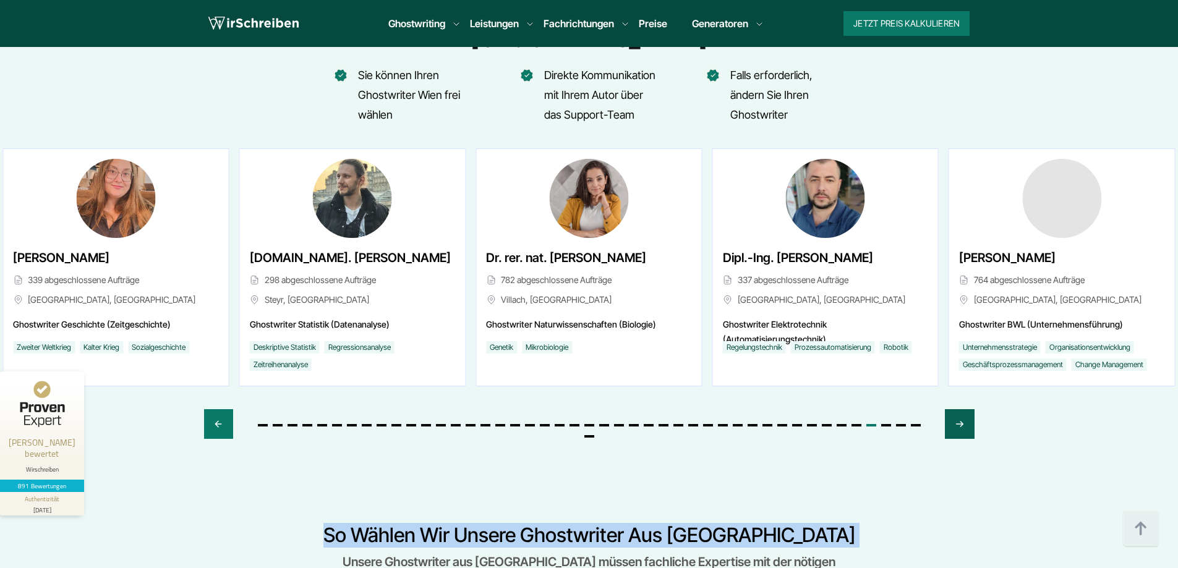
click at [964, 409] on div "Next slide" at bounding box center [959, 424] width 29 height 30
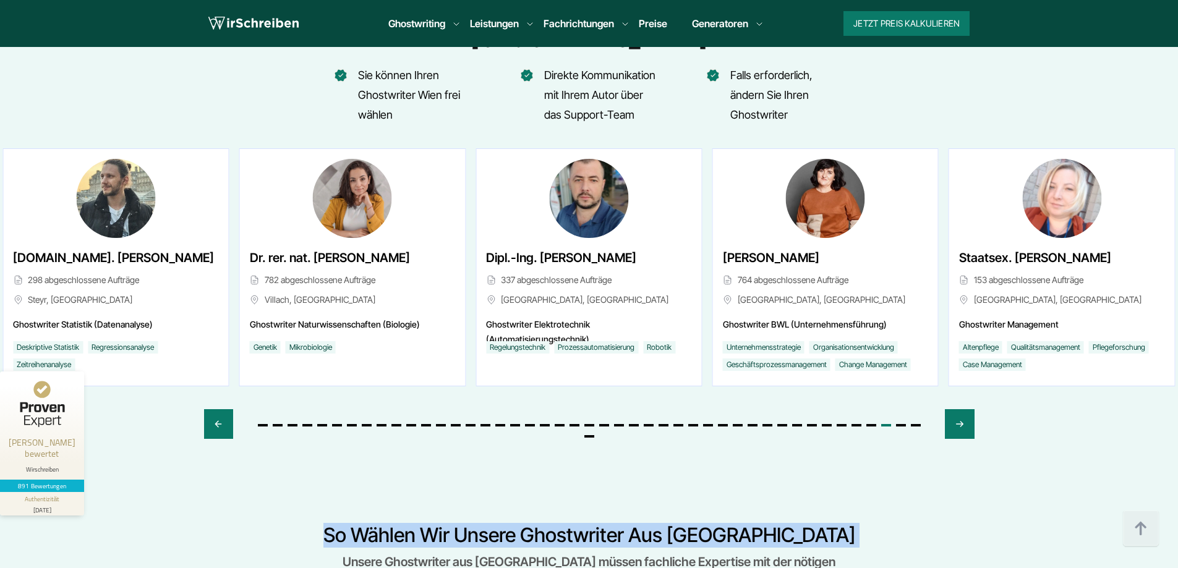
scroll to position [4365, 0]
